Goal: Task Accomplishment & Management: Use online tool/utility

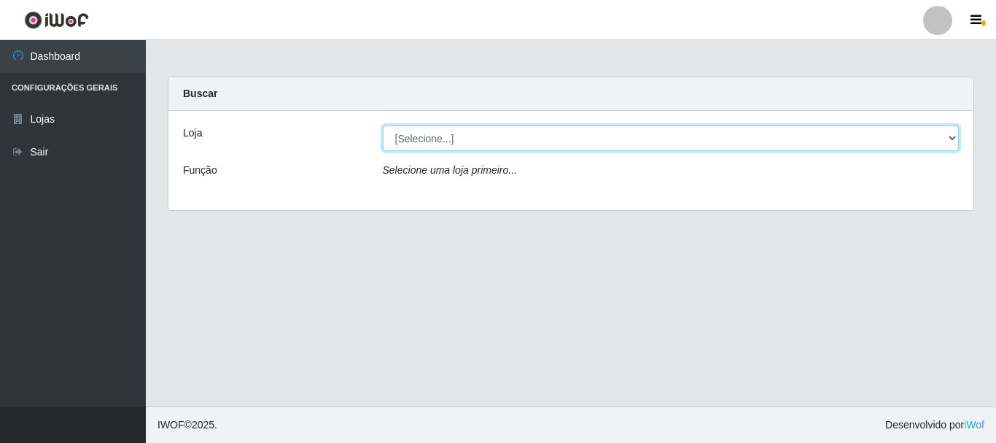
click at [412, 132] on select "[Selecione...] [GEOGRAPHIC_DATA] [GEOGRAPHIC_DATA]" at bounding box center [671, 138] width 577 height 26
select select "64"
click at [383, 125] on select "[Selecione...] [GEOGRAPHIC_DATA] [GEOGRAPHIC_DATA]" at bounding box center [671, 138] width 577 height 26
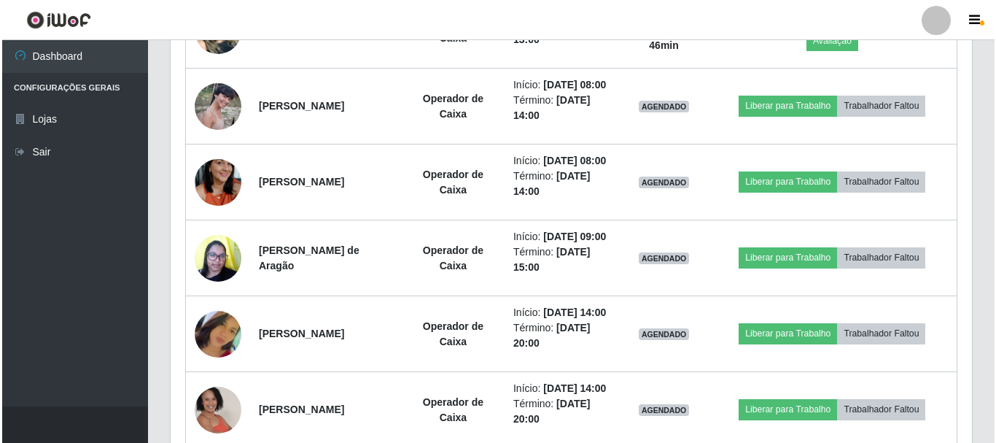
scroll to position [729, 0]
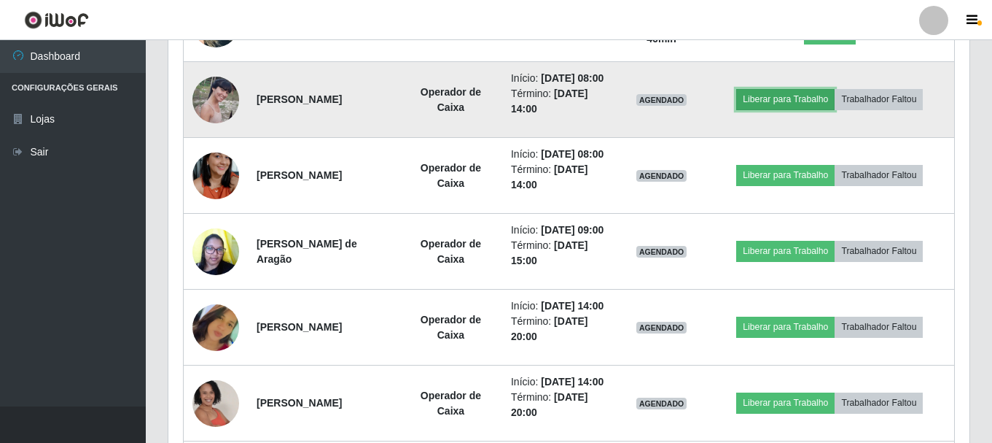
click at [772, 109] on button "Liberar para Trabalho" at bounding box center [785, 99] width 98 height 20
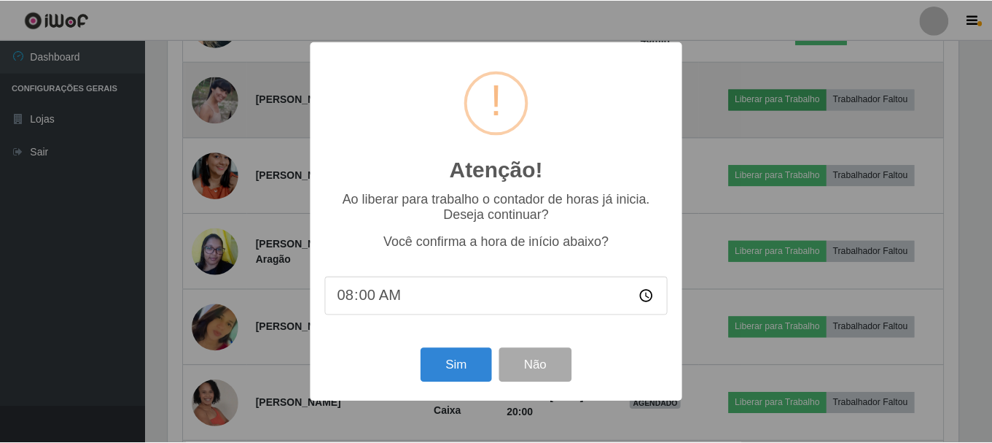
scroll to position [303, 794]
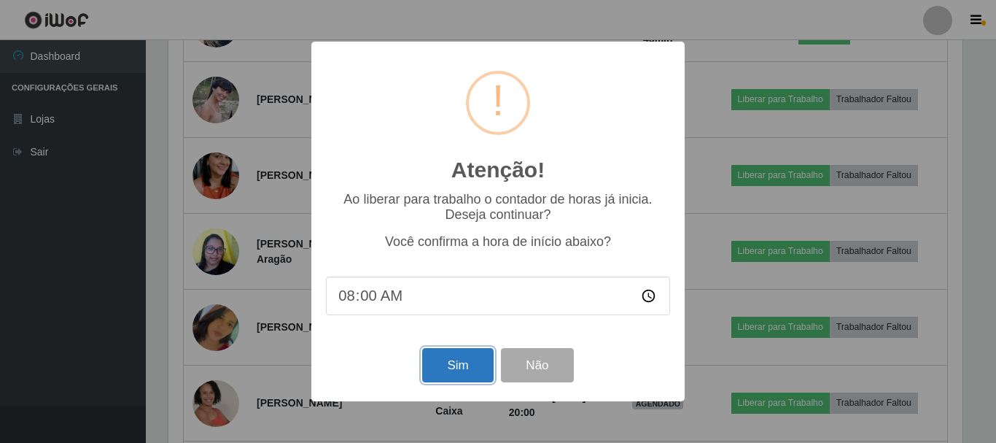
click at [444, 364] on button "Sim" at bounding box center [457, 365] width 71 height 34
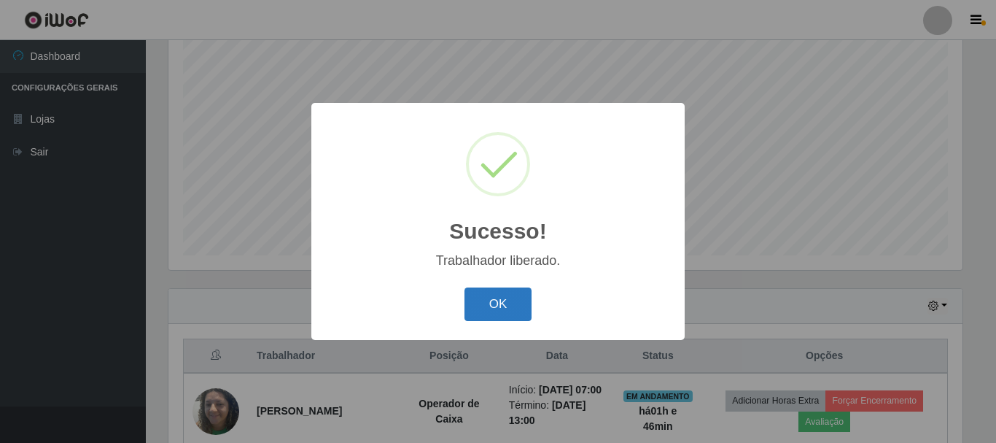
click at [482, 298] on button "OK" at bounding box center [498, 304] width 68 height 34
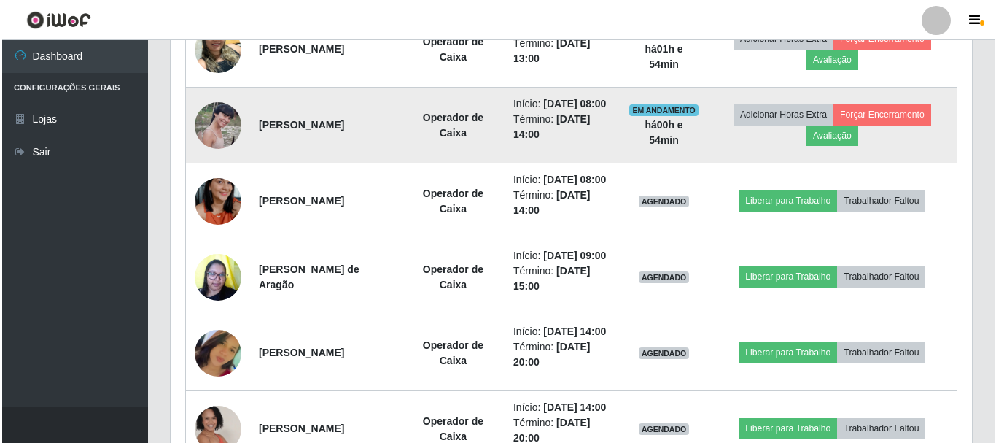
scroll to position [849, 0]
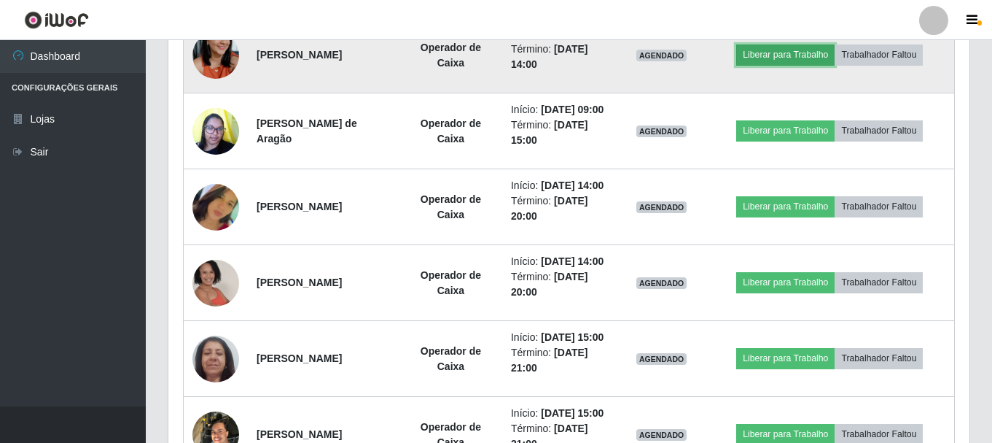
click at [779, 65] on button "Liberar para Trabalho" at bounding box center [785, 54] width 98 height 20
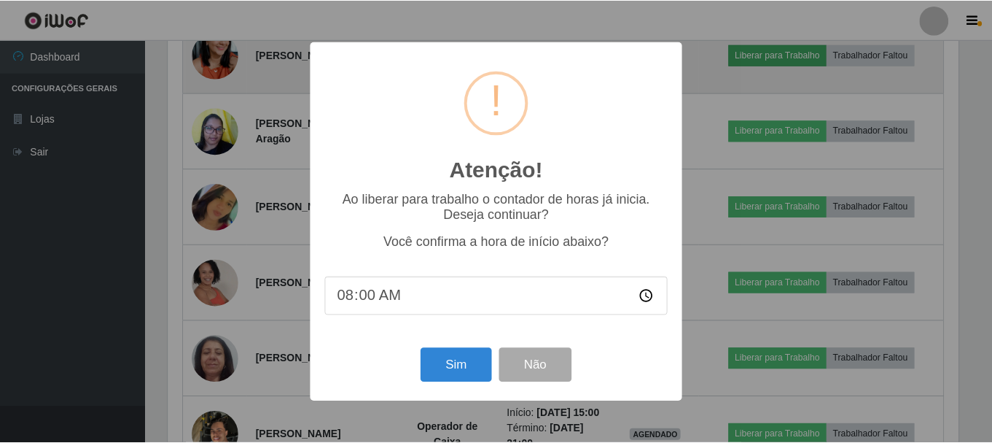
scroll to position [303, 794]
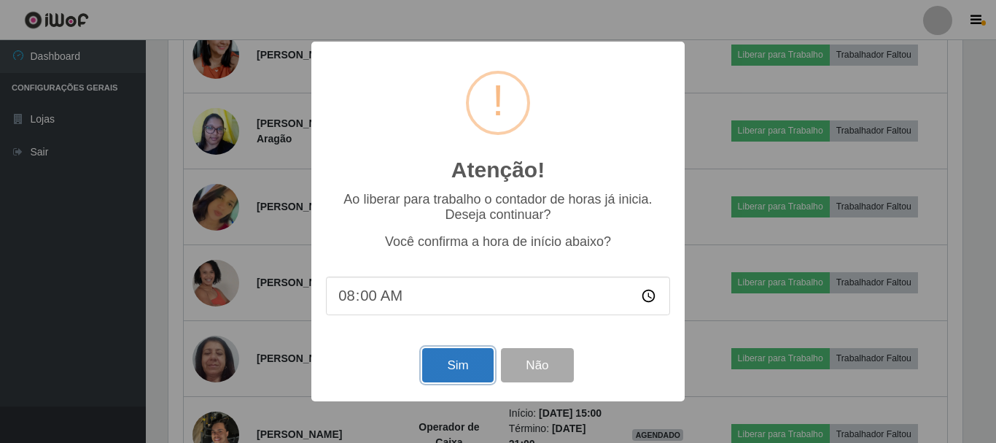
click at [465, 354] on button "Sim" at bounding box center [457, 365] width 71 height 34
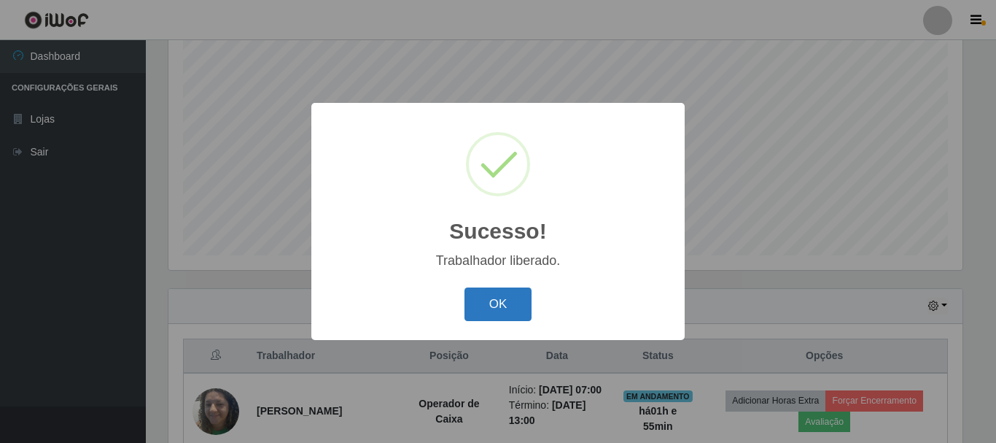
click at [507, 302] on button "OK" at bounding box center [498, 304] width 68 height 34
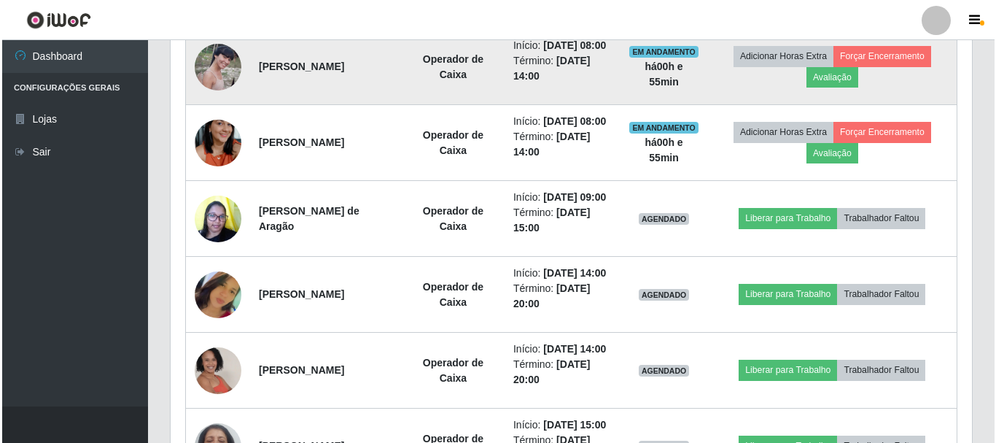
scroll to position [776, 0]
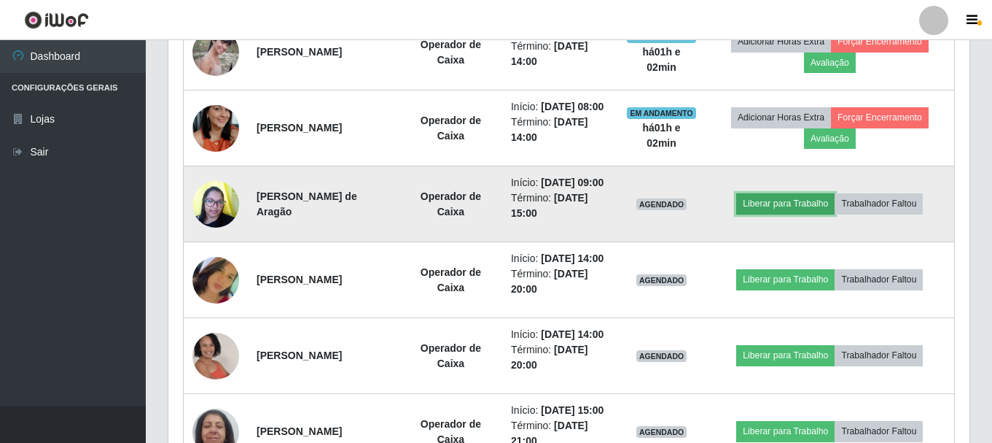
click at [821, 214] on button "Liberar para Trabalho" at bounding box center [785, 203] width 98 height 20
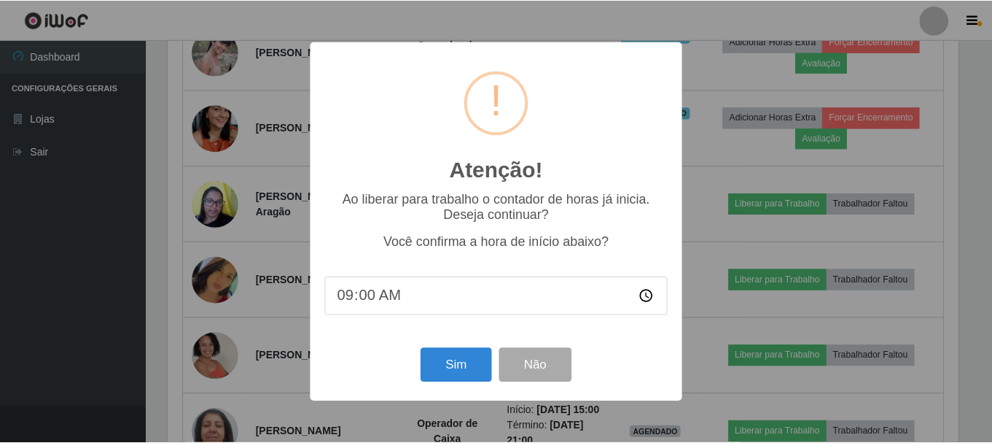
scroll to position [303, 794]
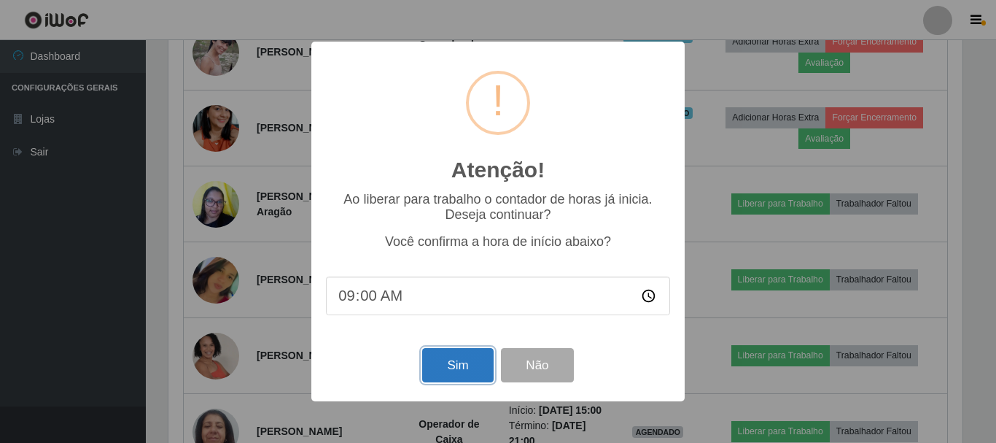
click at [465, 364] on button "Sim" at bounding box center [457, 365] width 71 height 34
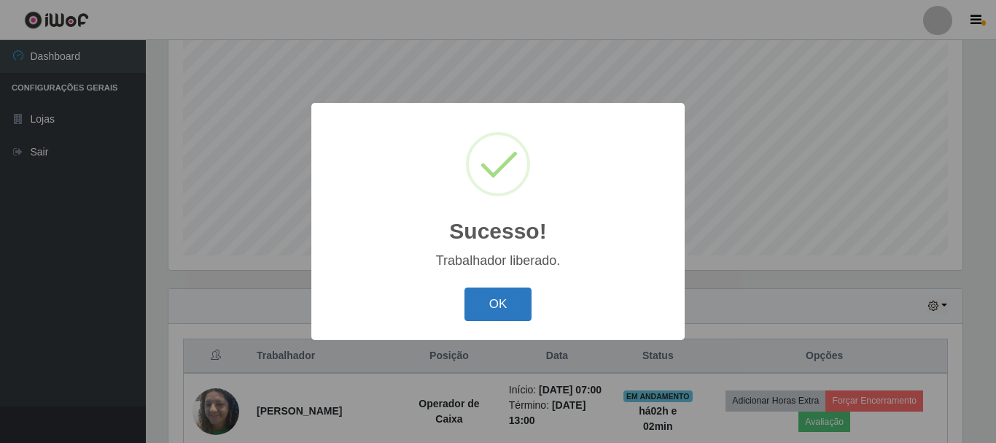
click at [499, 303] on button "OK" at bounding box center [498, 304] width 68 height 34
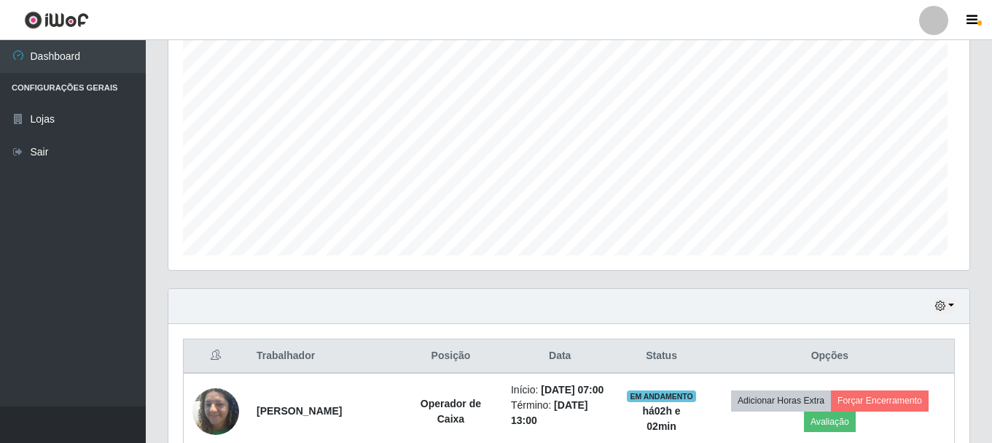
scroll to position [303, 801]
